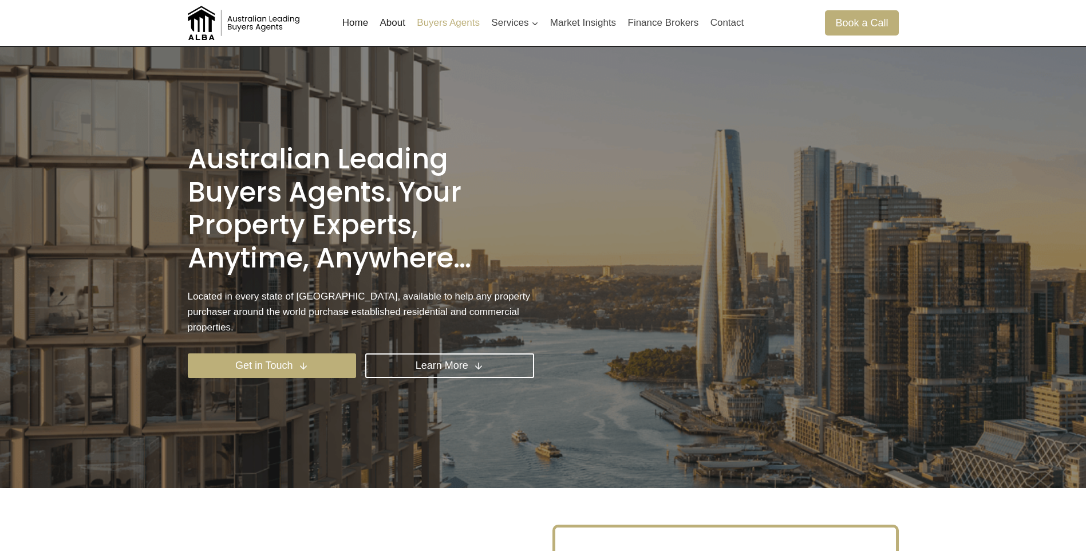
click at [451, 25] on link "Buyers Agents" at bounding box center [448, 22] width 74 height 27
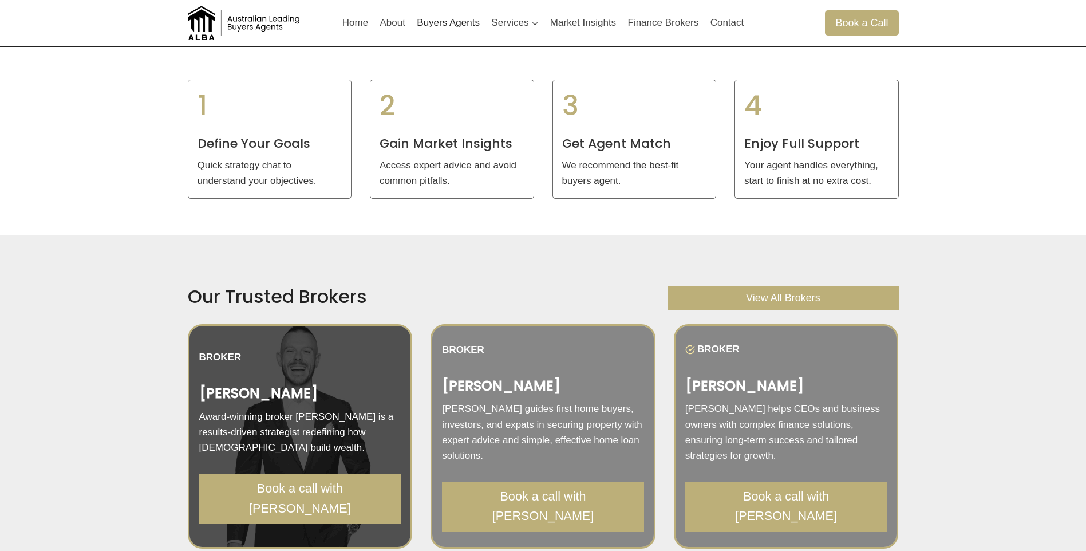
scroll to position [1317, 0]
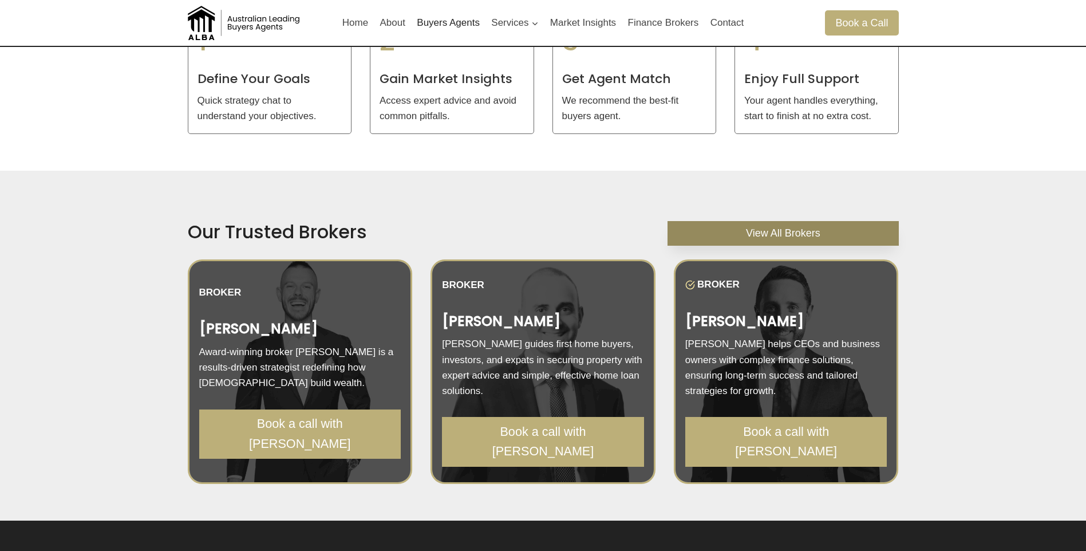
click at [743, 221] on link "View All Brokers" at bounding box center [783, 233] width 231 height 25
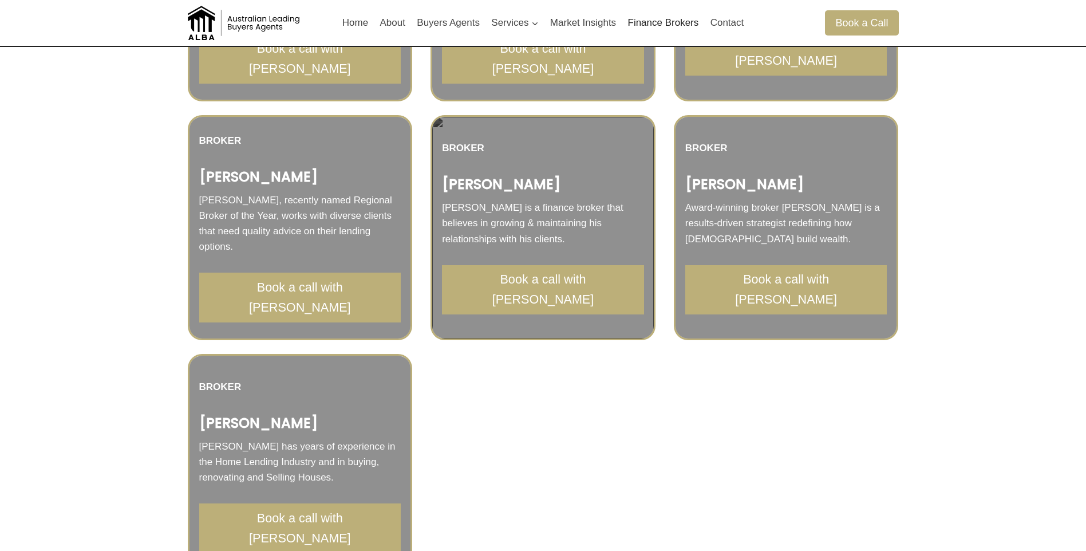
scroll to position [1145, 0]
